Goal: Task Accomplishment & Management: Manage account settings

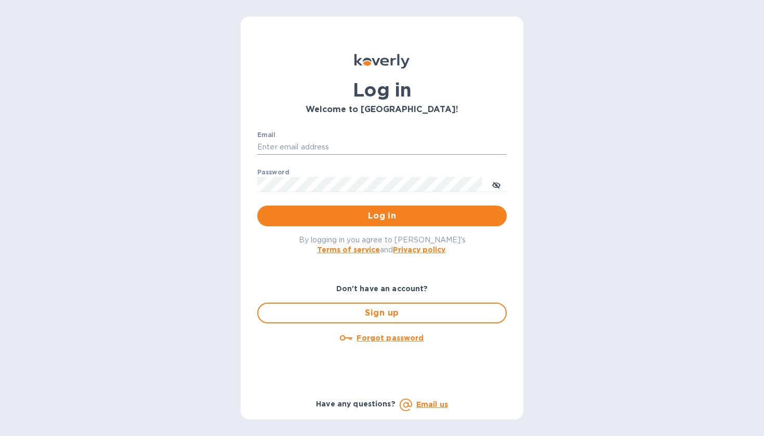
click at [293, 145] on input "Email" at bounding box center [381, 148] width 249 height 16
type input "d"
type input "davidronalddinn@outlook.com"
click at [382, 216] on button "Log in" at bounding box center [381, 216] width 249 height 21
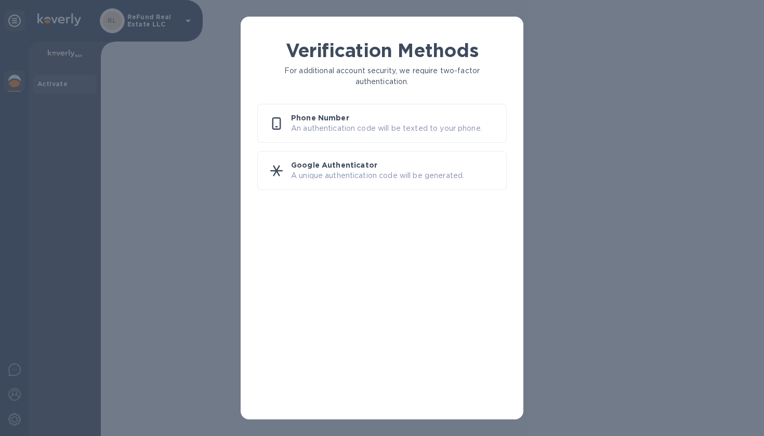
click at [326, 118] on p "Phone Number" at bounding box center [394, 118] width 207 height 10
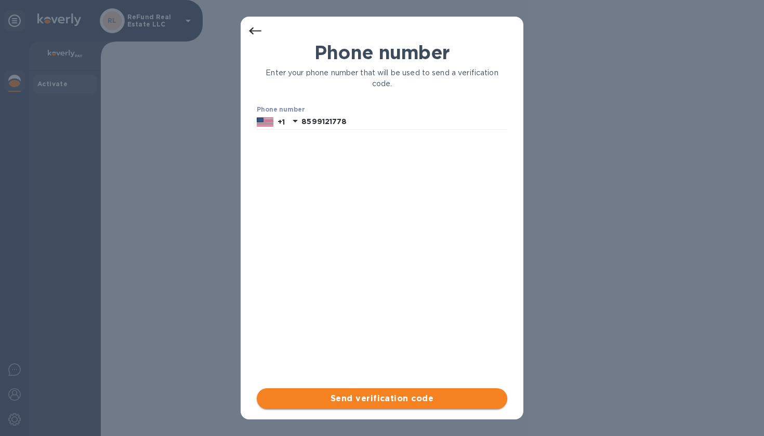
click at [354, 400] on span "Send verification code" at bounding box center [382, 399] width 234 height 12
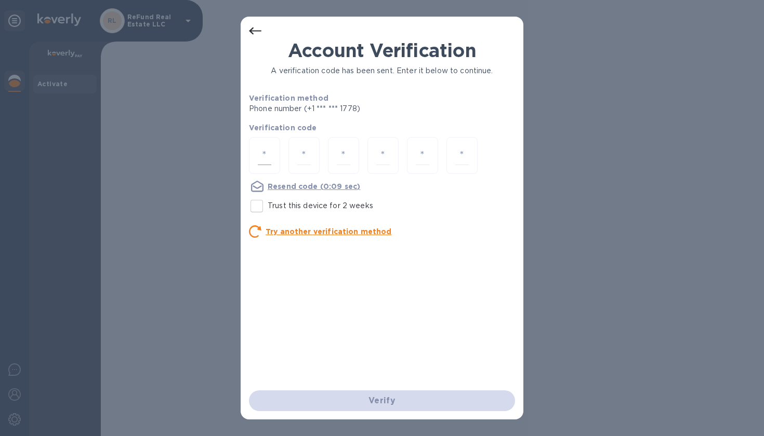
click at [262, 160] on input "number" at bounding box center [265, 155] width 14 height 19
type input "5"
type input "1"
type input "5"
type input "2"
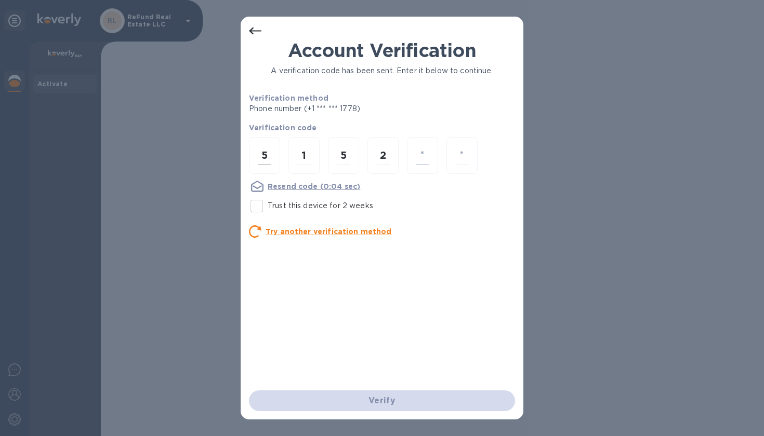
type input "9"
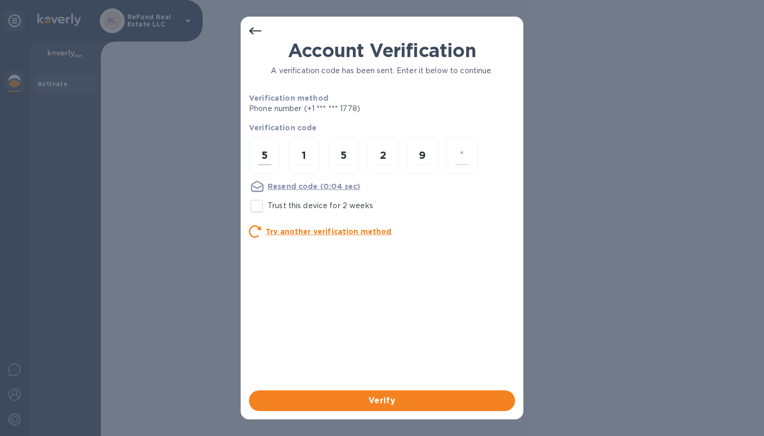
type input "4"
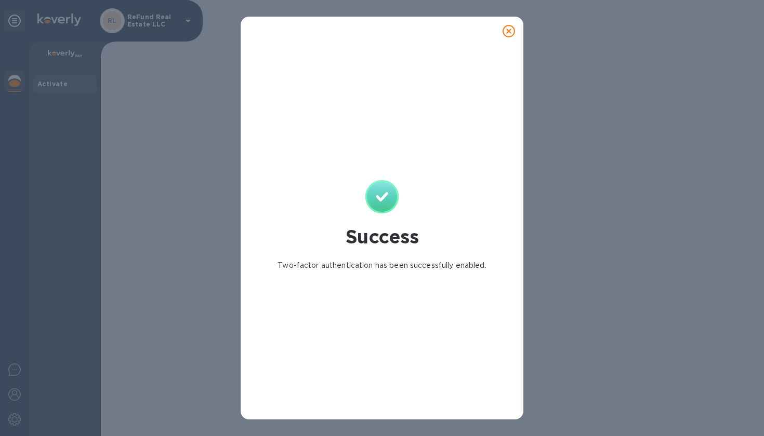
click at [511, 32] on icon at bounding box center [508, 31] width 12 height 12
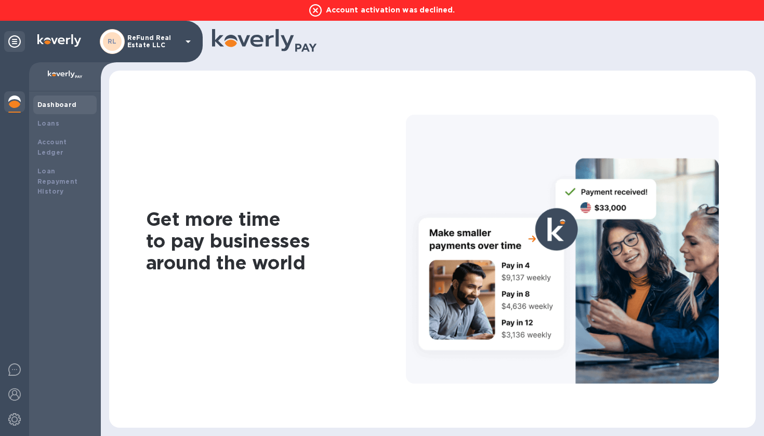
click at [380, 11] on p "Account activation was declined." at bounding box center [382, 10] width 156 height 12
click at [58, 124] on div "Loans" at bounding box center [64, 123] width 55 height 10
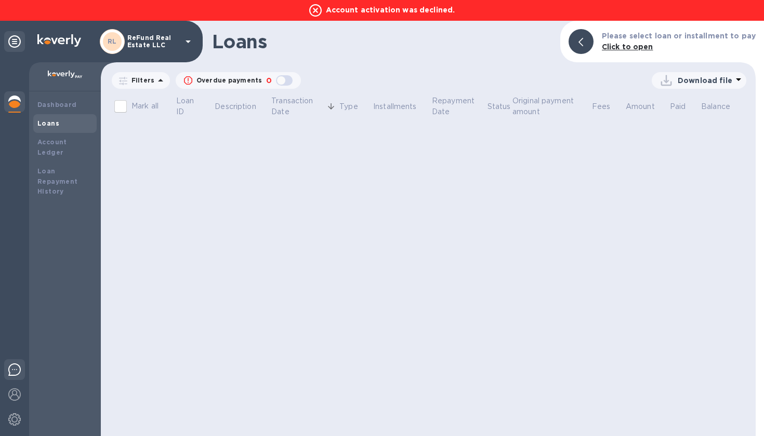
click at [14, 372] on img at bounding box center [14, 370] width 12 height 12
click at [181, 41] on div "RL ReFund Real Estate LLC" at bounding box center [147, 41] width 95 height 25
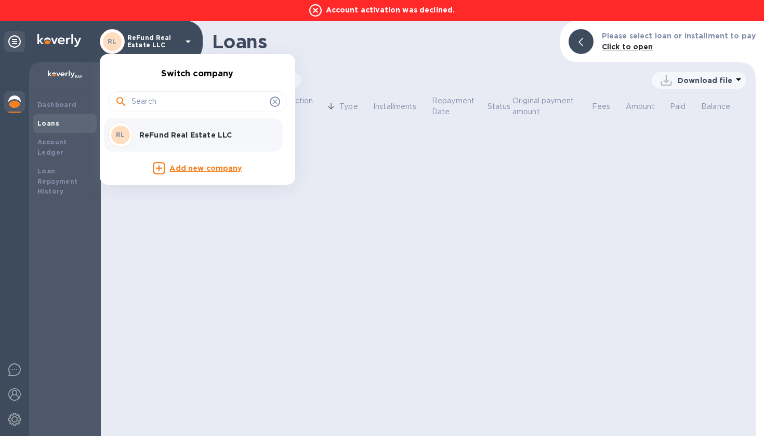
click at [181, 41] on div at bounding box center [382, 218] width 764 height 436
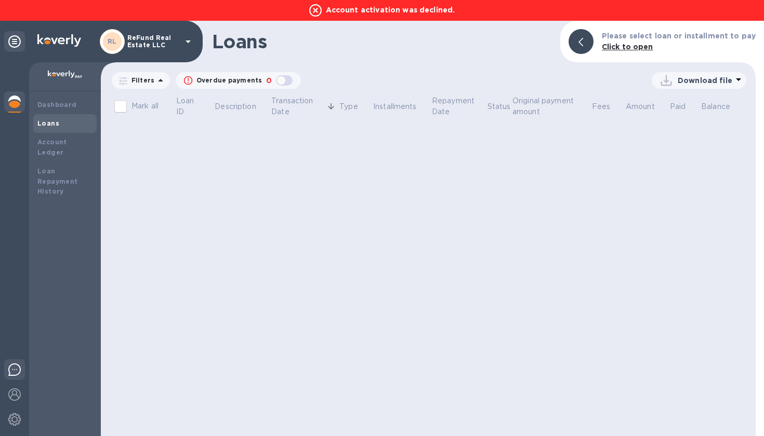
click at [18, 370] on img at bounding box center [14, 370] width 12 height 12
click at [473, 54] on div "Loans Please select loan or installment to pay Click to open" at bounding box center [428, 42] width 655 height 42
click at [314, 9] on icon at bounding box center [315, 10] width 12 height 12
click at [322, 18] on div "Account activation was declined." at bounding box center [382, 10] width 764 height 21
click at [13, 41] on icon at bounding box center [14, 41] width 12 height 12
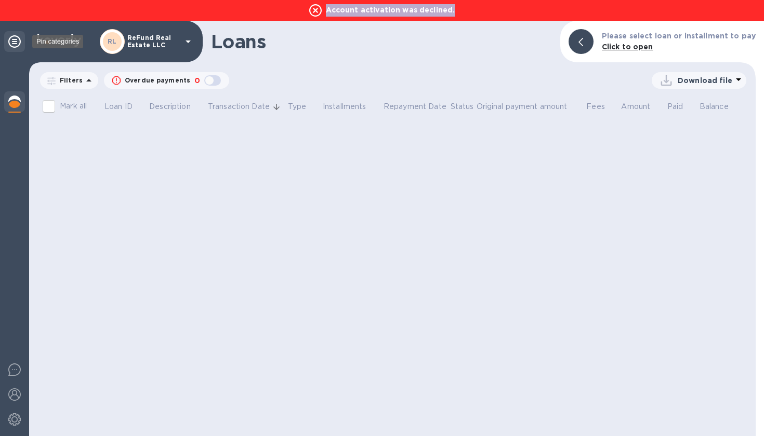
click at [13, 41] on icon at bounding box center [14, 41] width 12 height 12
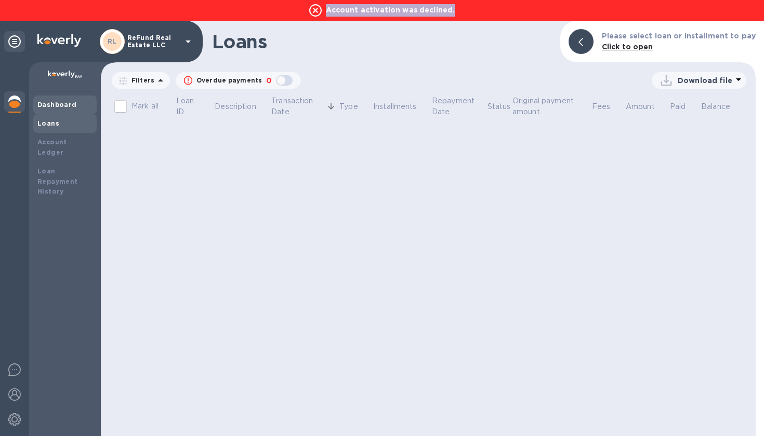
click at [69, 111] on div "Dashboard" at bounding box center [64, 105] width 63 height 19
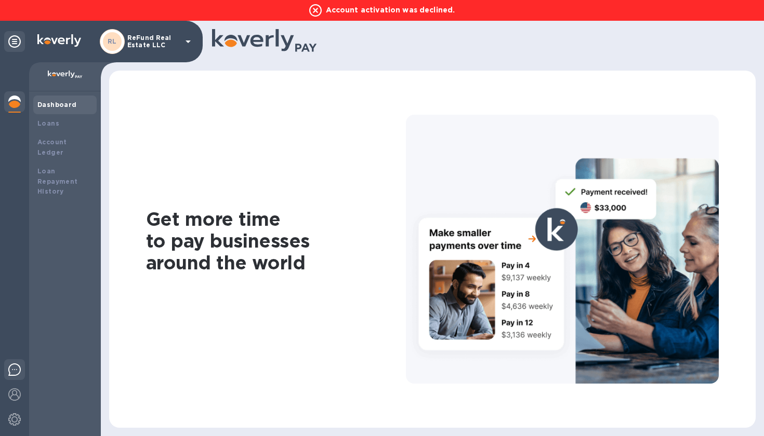
click at [19, 361] on div at bounding box center [14, 372] width 21 height 24
